Goal: Task Accomplishment & Management: Manage account settings

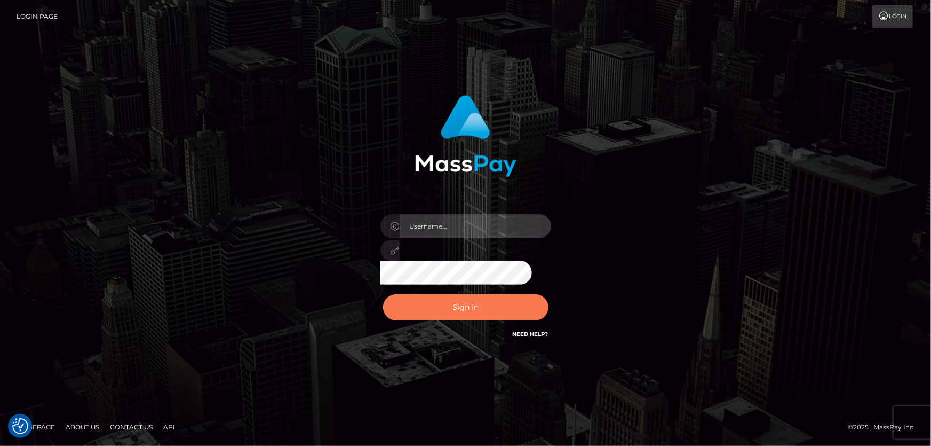
type input "Lorelee"
click at [471, 305] on button "Sign in" at bounding box center [465, 307] width 165 height 26
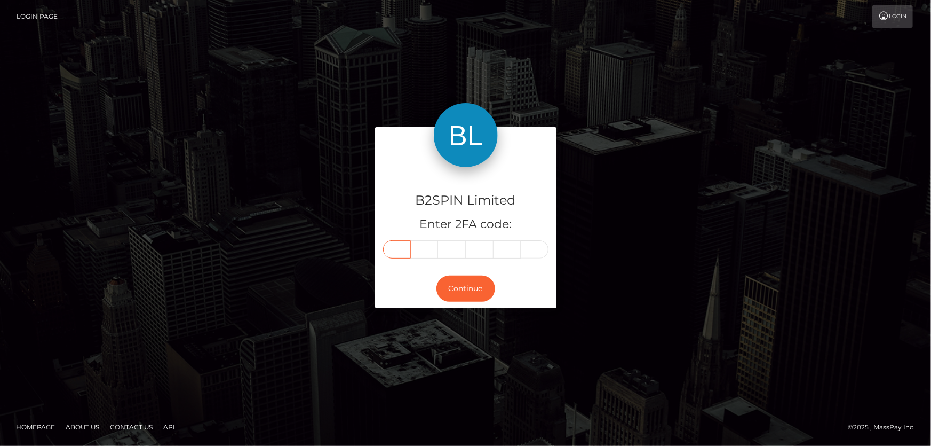
click at [405, 248] on input "text" at bounding box center [397, 249] width 28 height 18
type input "8"
type input "9"
type input "7"
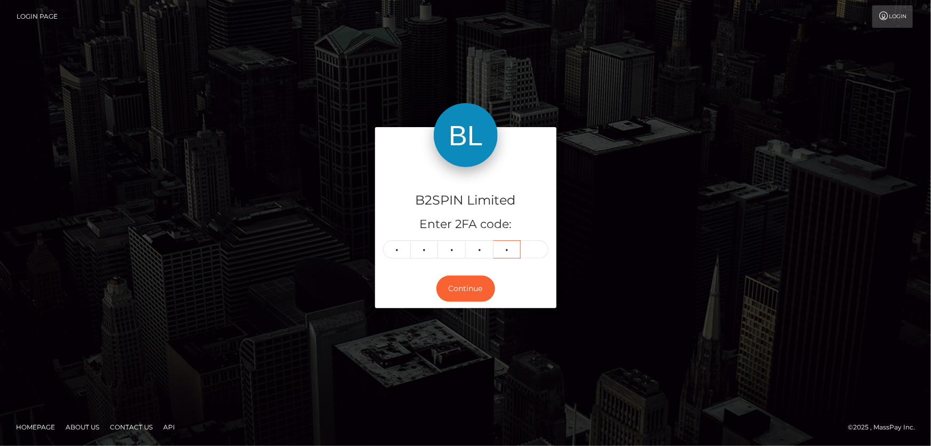
type input "7"
type input "4"
click at [458, 289] on button "Continue" at bounding box center [465, 288] width 59 height 26
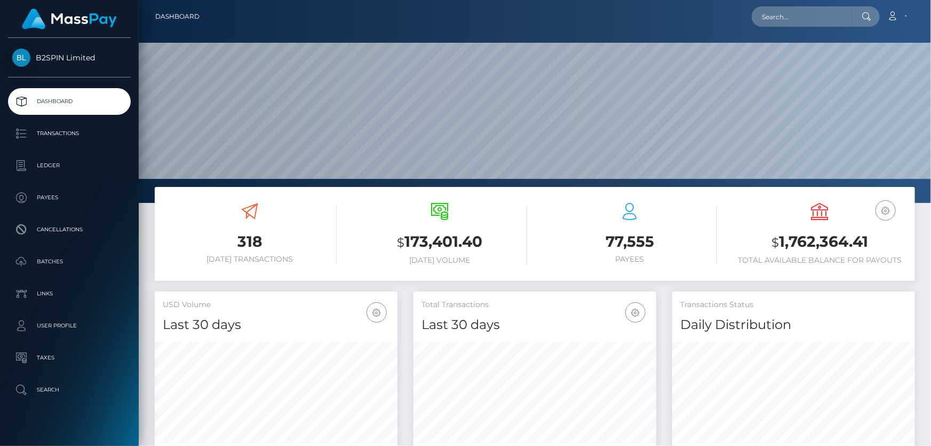
scroll to position [219, 242]
drag, startPoint x: 779, startPoint y: 242, endPoint x: 884, endPoint y: 238, distance: 104.7
click at [884, 238] on h3 "$ 1,762,364.41" at bounding box center [820, 242] width 174 height 22
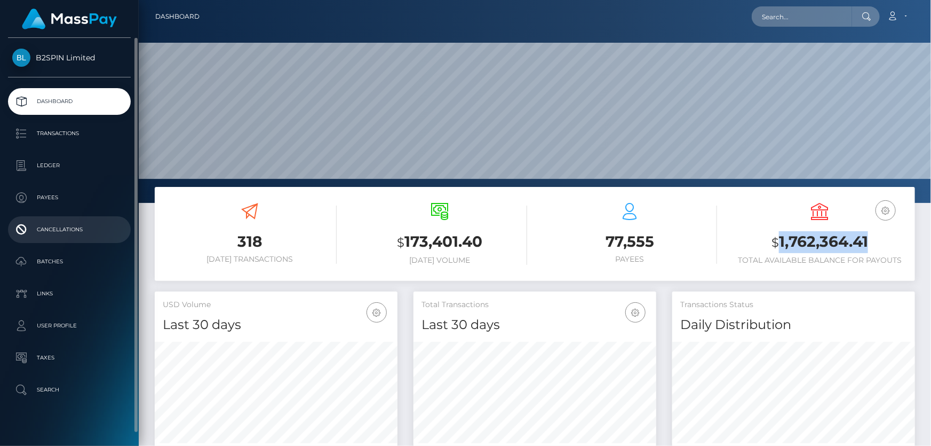
copy h3 "1,762,364.41"
